Goal: Browse casually

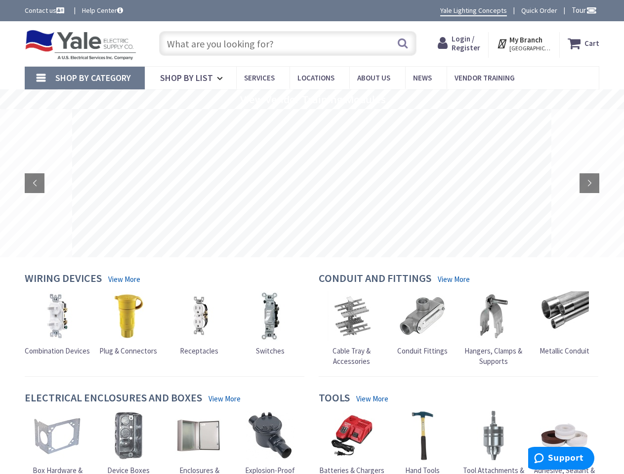
click at [312, 237] on rs-slide at bounding box center [311, 183] width 479 height 148
click at [582, 10] on span "Tour" at bounding box center [583, 9] width 25 height 9
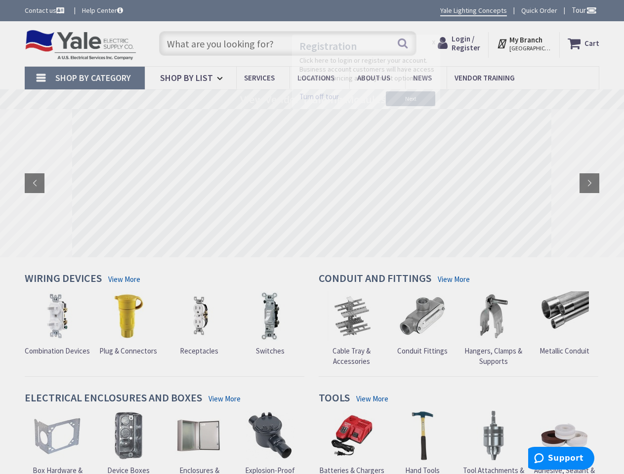
click at [590, 10] on div at bounding box center [312, 237] width 624 height 474
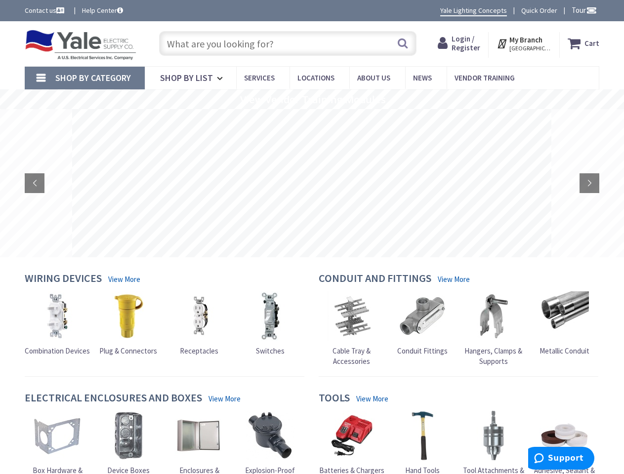
click at [524, 43] on strong "My Branch" at bounding box center [525, 39] width 33 height 9
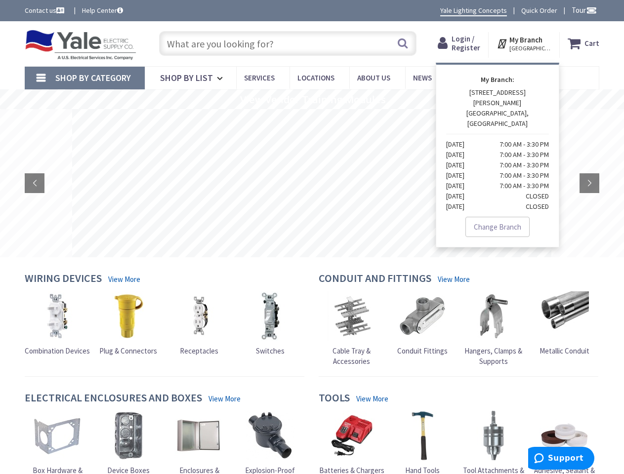
click at [84, 78] on span "Shop By Category" at bounding box center [93, 77] width 76 height 11
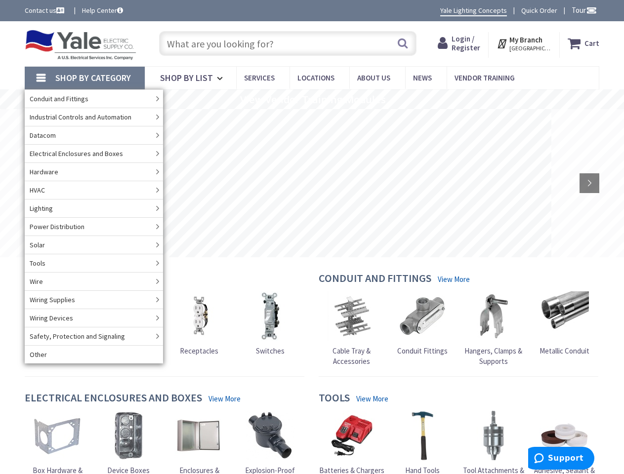
click at [312, 99] on rs-slide "View Vendor Training Modules" at bounding box center [312, 99] width 624 height 20
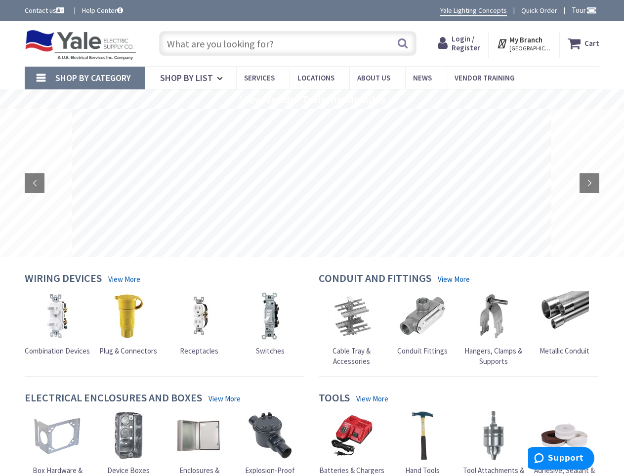
click at [312, 183] on rs-slide at bounding box center [311, 183] width 479 height 148
